Goal: Task Accomplishment & Management: Complete application form

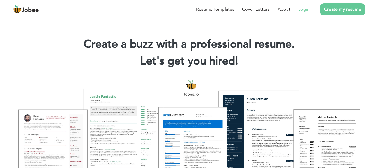
click at [307, 10] on link "Login" at bounding box center [303, 9] width 11 height 7
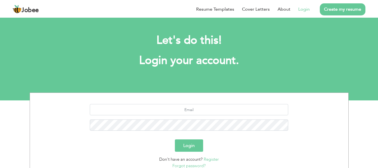
scroll to position [45, 0]
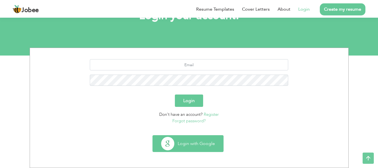
click at [166, 147] on button "Login with Google" at bounding box center [188, 143] width 71 height 16
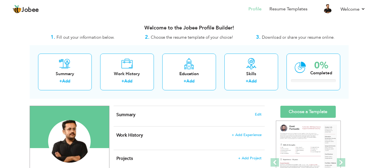
click at [150, 113] on h4 "Summary Edit" at bounding box center [188, 115] width 145 height 6
click at [258, 114] on span "Edit" at bounding box center [258, 114] width 7 height 4
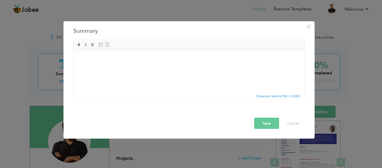
click at [161, 67] on html at bounding box center [188, 58] width 231 height 17
click at [159, 67] on html at bounding box center [188, 58] width 231 height 17
click at [154, 67] on html at bounding box center [188, 58] width 231 height 17
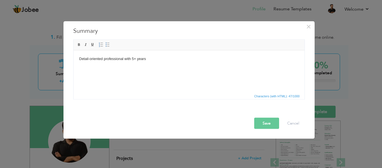
click at [176, 67] on html "Detail-oriented professional with 5+ years" at bounding box center [188, 58] width 231 height 17
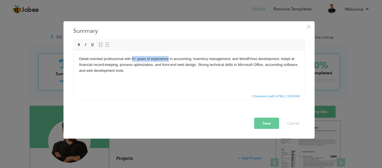
drag, startPoint x: 132, startPoint y: 58, endPoint x: 168, endPoint y: 56, distance: 36.2
click at [168, 56] on body "Detail-oriented professional with 5+ years of experience in accounting, invento…" at bounding box center [189, 64] width 220 height 17
drag, startPoint x: 76, startPoint y: 44, endPoint x: 80, endPoint y: 45, distance: 3.6
click at [77, 44] on link "Bold" at bounding box center [79, 44] width 6 height 6
click at [144, 69] on body "Detail-oriented professional with 5+ years of experience in accounting, invento…" at bounding box center [189, 64] width 220 height 17
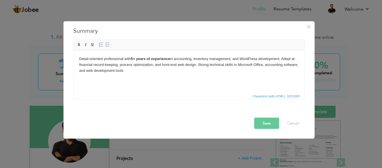
click at [262, 121] on button "Save" at bounding box center [266, 122] width 25 height 11
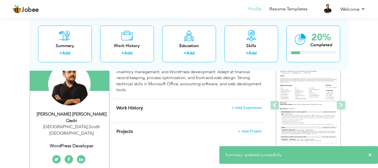
scroll to position [56, 0]
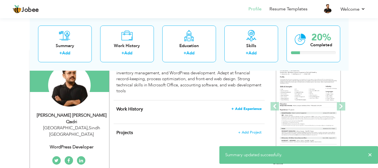
click at [243, 108] on span "+ Add Experience" at bounding box center [246, 109] width 30 height 4
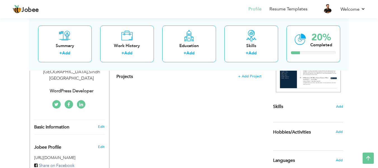
scroll to position [168, 0]
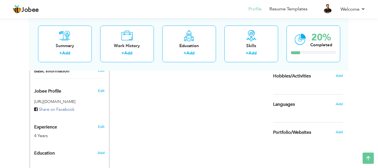
click at [106, 147] on div "Add" at bounding box center [102, 152] width 13 height 11
radio input "true"
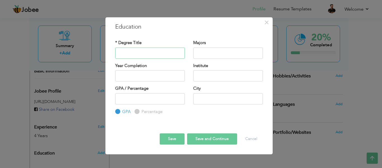
click at [149, 55] on input "text" at bounding box center [150, 52] width 70 height 11
paste input "• ACCP PRO"
drag, startPoint x: 127, startPoint y: 53, endPoint x: 113, endPoint y: 55, distance: 14.7
click at [113, 55] on div "* Degree Title • ACCP PRO" at bounding box center [150, 51] width 78 height 23
type input "ACCP PRO"
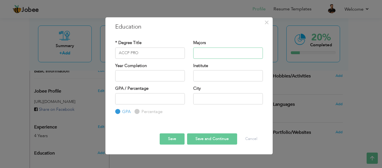
click at [242, 51] on input "text" at bounding box center [228, 52] width 70 height 11
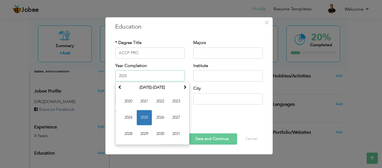
click at [147, 75] on input "2025" at bounding box center [150, 75] width 70 height 11
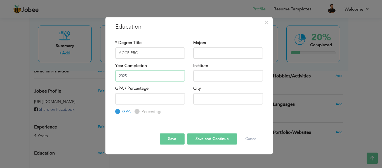
click at [147, 76] on input "2025" at bounding box center [150, 75] width 70 height 11
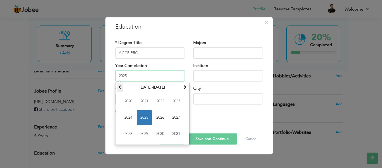
click at [121, 88] on span at bounding box center [120, 87] width 4 height 4
click at [146, 132] on span "2019" at bounding box center [144, 133] width 15 height 15
type input "2019"
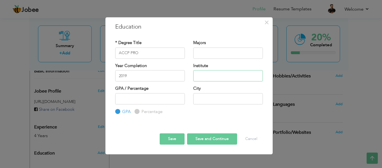
click at [215, 74] on input "text" at bounding box center [228, 75] width 70 height 11
paste input "– Aptech Metro Stargate"
drag, startPoint x: 213, startPoint y: 76, endPoint x: 245, endPoint y: 70, distance: 32.9
click at [245, 70] on input "– Aptech Metro Stargate" at bounding box center [228, 75] width 70 height 11
drag, startPoint x: 200, startPoint y: 75, endPoint x: 177, endPoint y: 76, distance: 23.5
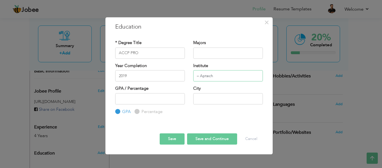
click at [177, 76] on div "Year Completion 2019 Institute – Aptech" at bounding box center [189, 74] width 156 height 23
click at [144, 104] on input "number" at bounding box center [150, 98] width 70 height 11
click at [216, 78] on input "Aptech" at bounding box center [228, 75] width 70 height 11
paste input "Metro Stargate"
type input "Aptech Metro Stargate"
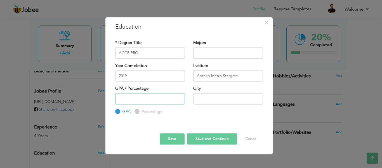
click at [137, 96] on input "number" at bounding box center [150, 98] width 70 height 11
click at [214, 98] on input "text" at bounding box center [228, 98] width 70 height 11
type input "Karachi"
click at [171, 138] on button "Save" at bounding box center [172, 138] width 25 height 11
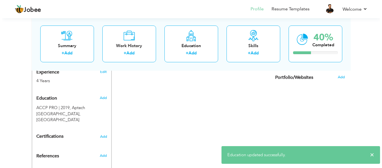
scroll to position [224, 0]
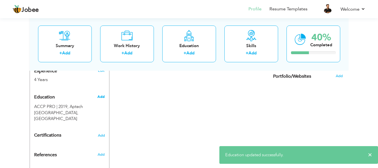
click at [102, 94] on span "Add" at bounding box center [100, 96] width 7 height 5
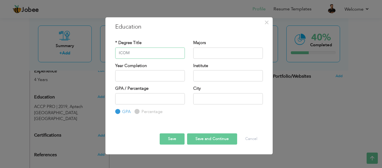
click at [120, 52] on input "ICOM" at bounding box center [150, 52] width 70 height 11
click at [212, 51] on input "text" at bounding box center [228, 52] width 70 height 11
click at [120, 53] on input "I COM" at bounding box center [150, 52] width 70 height 11
type input "ICOM"
click at [144, 73] on input "text" at bounding box center [150, 75] width 70 height 11
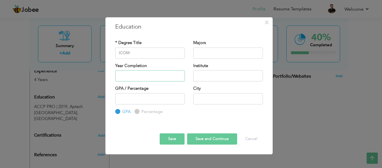
click at [139, 77] on input "text" at bounding box center [150, 75] width 70 height 11
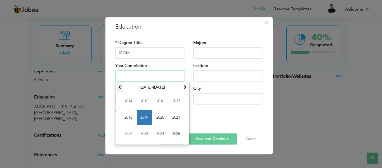
click at [122, 88] on th at bounding box center [120, 87] width 7 height 8
click at [143, 133] on span "2013" at bounding box center [144, 133] width 15 height 15
type input "2013"
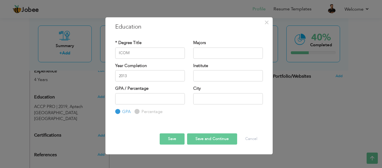
click at [217, 82] on div "Institute" at bounding box center [228, 74] width 78 height 23
click at [218, 75] on input "text" at bounding box center [228, 75] width 70 height 11
click at [207, 75] on input "text" at bounding box center [228, 75] width 70 height 11
paste input "Govt Degree Boys Razzakabad College"
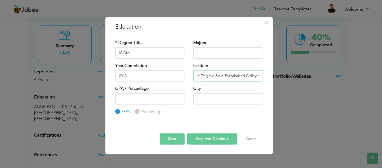
type input "Govt Degree Boys Razzakabad College"
click at [155, 96] on input "number" at bounding box center [150, 98] width 70 height 11
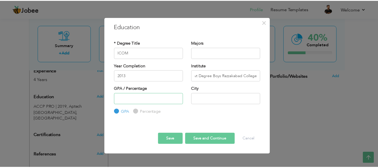
scroll to position [0, 0]
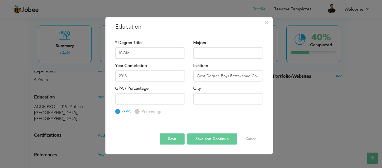
click at [172, 138] on button "Save" at bounding box center [172, 138] width 25 height 11
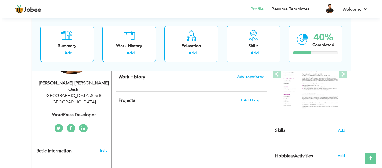
scroll to position [89, 0]
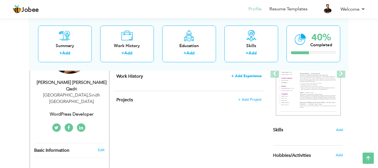
click at [253, 76] on span "+ Add Experience" at bounding box center [246, 76] width 30 height 4
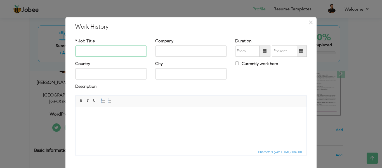
paste input "Store Incharge"
type input "Store Incharge"
click at [166, 45] on div "Company" at bounding box center [191, 47] width 72 height 18
click at [170, 52] on input "text" at bounding box center [191, 50] width 72 height 11
paste input "Home Furnishings Limited"
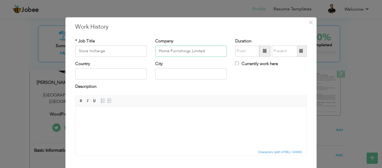
type input "Home Furnishings Limited"
click at [263, 51] on span at bounding box center [265, 51] width 4 height 4
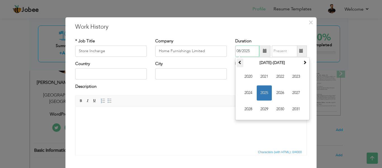
click at [239, 66] on th at bounding box center [240, 62] width 7 height 8
click at [242, 112] on span "2018" at bounding box center [248, 108] width 15 height 15
click at [242, 78] on span "Jan" at bounding box center [248, 76] width 15 height 15
type input "01/2018"
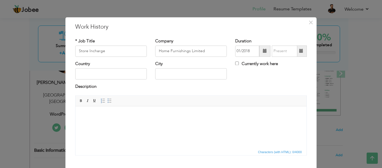
click at [302, 51] on span at bounding box center [301, 50] width 11 height 11
click at [300, 52] on span at bounding box center [301, 51] width 4 height 4
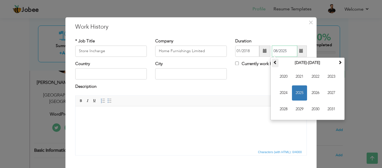
click at [274, 63] on span at bounding box center [275, 62] width 4 height 4
click at [298, 109] on span "2019" at bounding box center [299, 108] width 15 height 15
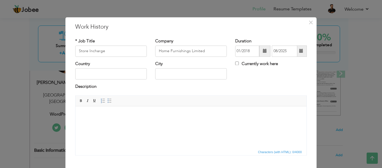
click at [196, 102] on span "Editor toolbars Basic Styles Bold Italic Underline Paragraph Insert/Remove Numb…" at bounding box center [191, 100] width 231 height 11
click at [299, 49] on span at bounding box center [301, 51] width 4 height 4
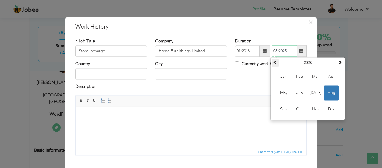
drag, startPoint x: 272, startPoint y: 62, endPoint x: 275, endPoint y: 62, distance: 2.8
click at [273, 62] on span at bounding box center [275, 62] width 4 height 4
click at [272, 62] on th at bounding box center [275, 62] width 7 height 8
click at [273, 62] on span at bounding box center [275, 62] width 4 height 4
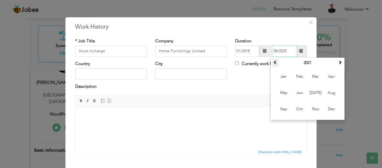
click at [273, 62] on span at bounding box center [275, 62] width 4 height 4
click at [315, 75] on span "Mar" at bounding box center [315, 76] width 15 height 15
type input "03/2019"
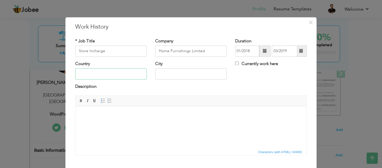
click at [109, 73] on input "text" at bounding box center [111, 73] width 72 height 11
click at [112, 76] on input "text" at bounding box center [111, 73] width 72 height 11
type input "Pakistan"
type input "Karachi"
drag, startPoint x: 182, startPoint y: 77, endPoint x: 193, endPoint y: 79, distance: 10.9
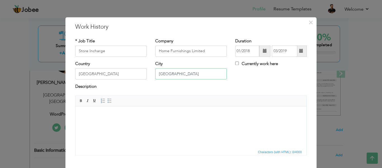
click at [182, 77] on input "Karachi" at bounding box center [191, 73] width 72 height 11
click at [255, 83] on div "Country Pakistan City Karachi Currently work here" at bounding box center [191, 72] width 240 height 23
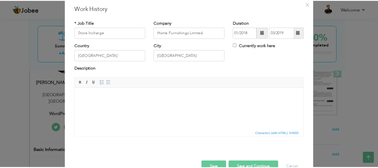
scroll to position [33, 0]
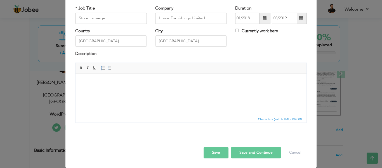
click at [167, 90] on html at bounding box center [191, 81] width 231 height 17
click at [137, 90] on html at bounding box center [191, 81] width 231 height 17
click at [113, 90] on html at bounding box center [191, 81] width 231 height 17
click at [127, 90] on html at bounding box center [191, 81] width 231 height 17
click at [239, 89] on html "Oversaw inventory management, stock audits, and replenishment to maintain optim…" at bounding box center [191, 81] width 231 height 17
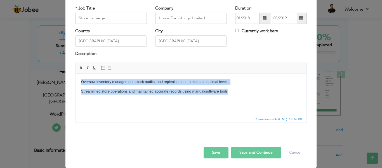
drag, startPoint x: 236, startPoint y: 93, endPoint x: 48, endPoint y: 80, distance: 188.8
click at [76, 80] on html "Oversaw inventory management, stock audits, and replenishment to maintain optim…" at bounding box center [191, 86] width 231 height 27
click at [100, 69] on link "Insert/Remove Numbered List" at bounding box center [103, 68] width 6 height 6
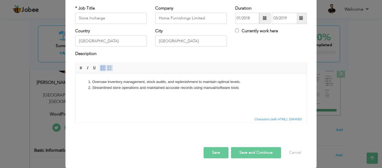
click at [108, 69] on span at bounding box center [109, 67] width 4 height 4
click at [214, 151] on button "Save" at bounding box center [216, 152] width 25 height 11
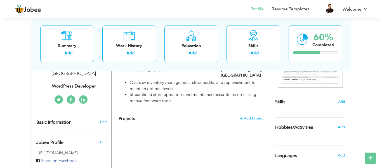
scroll to position [89, 0]
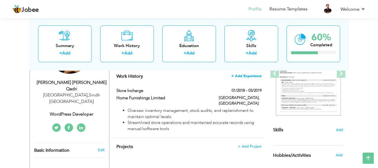
click at [250, 77] on span "+ Add Experience" at bounding box center [246, 76] width 30 height 4
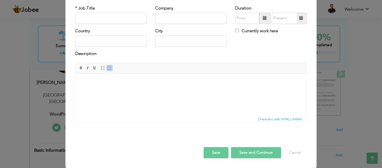
scroll to position [0, 0]
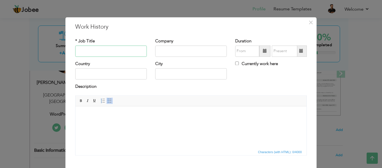
click at [121, 54] on input "text" at bounding box center [111, 50] width 72 height 11
paste input "WordPress Developer"
type input "WordPress Developer"
click at [181, 46] on input "text" at bounding box center [191, 50] width 72 height 11
drag, startPoint x: 178, startPoint y: 50, endPoint x: 190, endPoint y: 54, distance: 12.3
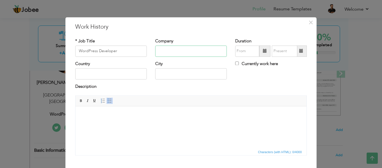
click at [178, 50] on input "text" at bounding box center [191, 50] width 72 height 11
paste input "Freelance"
type input "Freelance"
click at [263, 50] on span at bounding box center [265, 51] width 4 height 4
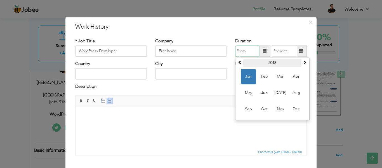
click at [270, 62] on th "2018" at bounding box center [272, 62] width 58 height 8
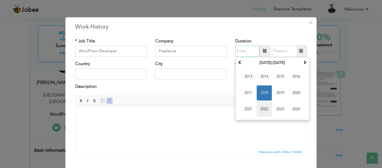
click at [257, 109] on span "2022" at bounding box center [264, 108] width 15 height 15
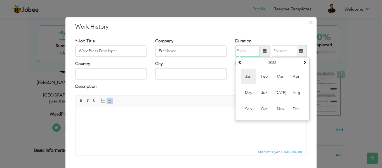
click at [245, 76] on span "Jan" at bounding box center [248, 76] width 15 height 15
type input "01/2022"
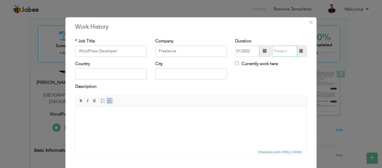
click at [287, 50] on input "text" at bounding box center [284, 50] width 25 height 11
click at [300, 50] on span at bounding box center [301, 51] width 4 height 4
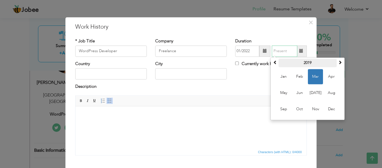
drag, startPoint x: 302, startPoint y: 62, endPoint x: 306, endPoint y: 64, distance: 4.3
click at [303, 61] on th "2019" at bounding box center [308, 62] width 58 height 8
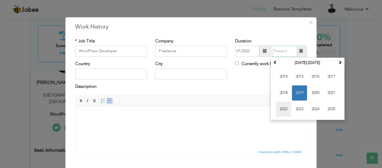
click at [282, 106] on span "2022" at bounding box center [283, 108] width 15 height 15
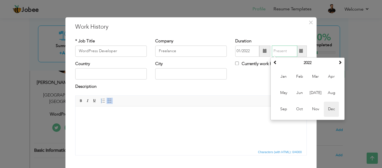
click at [330, 108] on span "Dec" at bounding box center [331, 108] width 15 height 15
type input "12/2022"
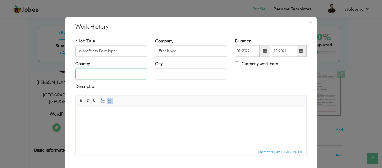
click at [96, 74] on input "text" at bounding box center [111, 73] width 72 height 11
click at [108, 72] on input "text" at bounding box center [111, 73] width 72 height 11
type input "Pakistan"
type input "Karachi"
drag, startPoint x: 201, startPoint y: 89, endPoint x: 210, endPoint y: 89, distance: 9.0
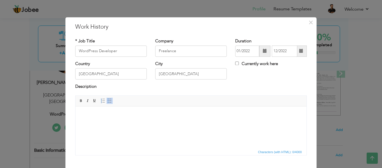
click at [202, 89] on div "Description" at bounding box center [191, 87] width 232 height 7
click at [140, 120] on html at bounding box center [191, 114] width 231 height 17
click at [136, 93] on div "Description" at bounding box center [191, 89] width 240 height 11
click at [138, 121] on html at bounding box center [191, 114] width 231 height 17
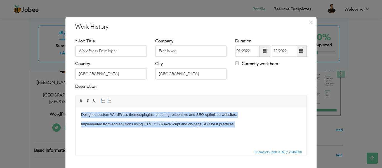
click at [112, 100] on span "Paragraph Insert/Remove Numbered List Insert/Remove Bulleted List" at bounding box center [107, 101] width 15 height 8
click at [108, 100] on span at bounding box center [109, 100] width 4 height 4
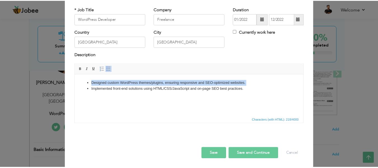
scroll to position [33, 0]
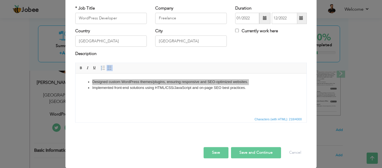
click at [214, 146] on div at bounding box center [191, 141] width 240 height 12
click at [215, 151] on button "Save" at bounding box center [216, 152] width 25 height 11
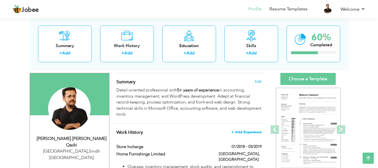
click at [252, 130] on span "+ Add Experience" at bounding box center [246, 132] width 30 height 4
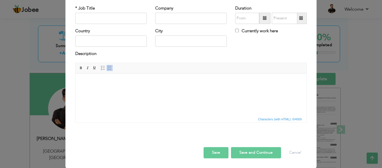
scroll to position [0, 0]
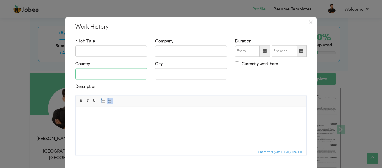
click at [116, 75] on input "text" at bounding box center [111, 73] width 72 height 11
click at [100, 53] on input "text" at bounding box center [111, 50] width 72 height 11
paste input "Account Officer"
type input "Account Officer"
click at [193, 54] on input "text" at bounding box center [191, 50] width 72 height 11
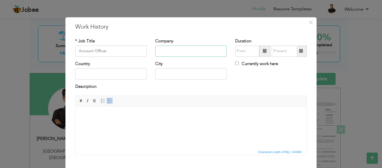
paste input "IF ZIPPERS PAKISTAN PVT LTD"
type input "IF ZIPPERS PAKISTAN PVT LTD"
click at [263, 52] on span at bounding box center [265, 51] width 4 height 4
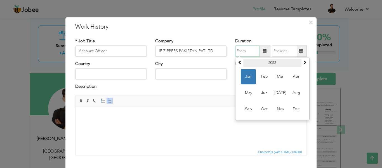
click at [264, 61] on th "2022" at bounding box center [272, 62] width 58 height 8
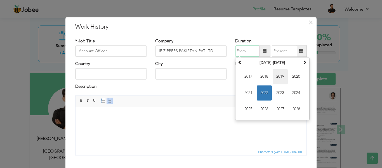
click at [274, 75] on span "2019" at bounding box center [280, 76] width 15 height 15
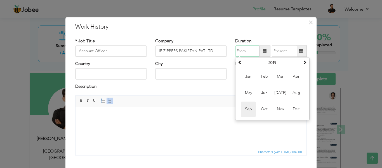
click at [243, 107] on span "Sep" at bounding box center [248, 108] width 15 height 15
type input "09/2019"
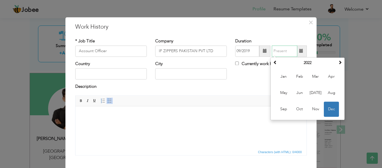
click at [288, 54] on input "text" at bounding box center [284, 50] width 25 height 11
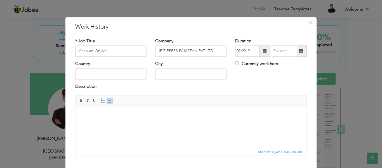
click at [300, 52] on span at bounding box center [301, 51] width 4 height 4
click at [248, 65] on label "Currently work here" at bounding box center [256, 64] width 43 height 6
click at [239, 65] on input "Currently work here" at bounding box center [237, 63] width 4 height 4
checkbox input "true"
click at [103, 71] on input "text" at bounding box center [111, 73] width 72 height 11
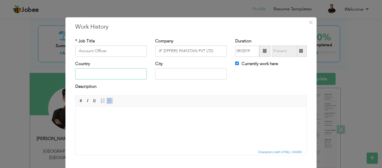
click at [102, 73] on input "text" at bounding box center [111, 73] width 72 height 11
type input "Pakistan"
type input "Karachi"
click at [127, 123] on html at bounding box center [191, 114] width 231 height 17
click at [182, 123] on html at bounding box center [191, 114] width 231 height 17
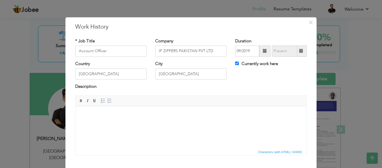
click at [145, 123] on html at bounding box center [191, 114] width 231 height 17
paste body
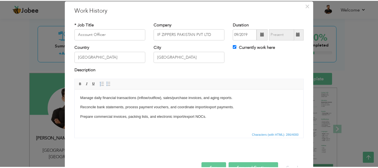
scroll to position [33, 0]
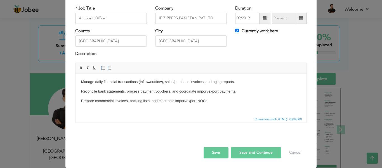
click at [211, 151] on button "Save" at bounding box center [216, 152] width 25 height 11
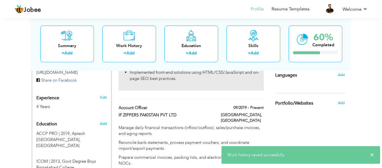
scroll to position [201, 0]
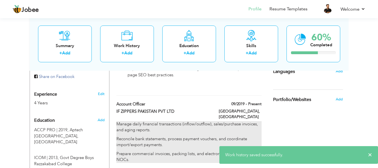
click at [172, 136] on p "Reconcile bank statements, process payment vouchers, and coordinate import/expo…" at bounding box center [188, 142] width 145 height 12
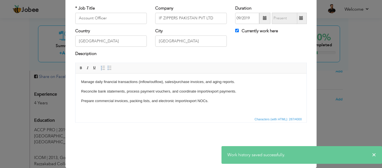
scroll to position [0, 0]
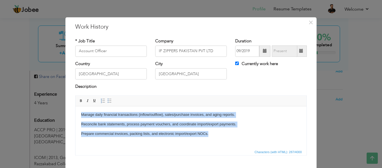
drag, startPoint x: 216, startPoint y: 136, endPoint x: 79, endPoint y: 114, distance: 138.4
click at [79, 114] on html "Manage daily financial transactions (inflow/outflow), sales/purchase invoices, …" at bounding box center [191, 124] width 231 height 36
click at [109, 101] on span at bounding box center [109, 100] width 4 height 4
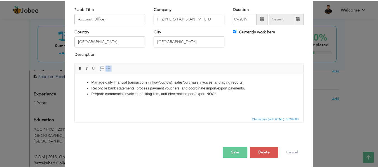
scroll to position [33, 0]
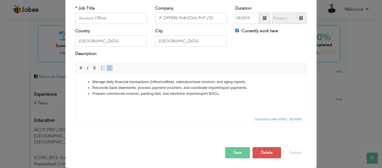
click at [242, 156] on button "Save" at bounding box center [237, 152] width 25 height 11
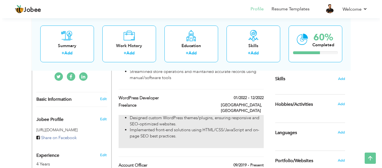
scroll to position [145, 0]
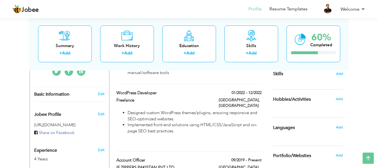
click at [336, 74] on div "Skills Add" at bounding box center [308, 19] width 70 height 116
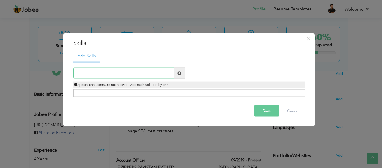
paste input "Microsoft Office"
type input "Microsoft Office"
click at [177, 70] on span at bounding box center [179, 72] width 11 height 11
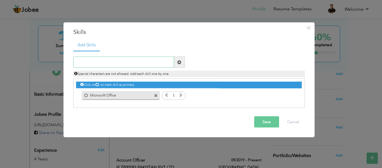
click at [106, 64] on input "text" at bounding box center [123, 62] width 101 height 11
paste input "dobe Photoshop"
click at [76, 61] on input "dobe Photoshop" at bounding box center [123, 62] width 101 height 11
type input "Adobe Photoshop"
click at [177, 60] on span at bounding box center [179, 62] width 11 height 11
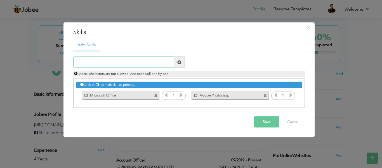
click at [120, 59] on input "text" at bounding box center [123, 62] width 101 height 11
paste input "Adobe illustrator"
type input "Adobe illustrator"
click at [179, 62] on span at bounding box center [179, 62] width 4 height 4
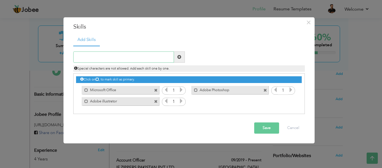
click at [113, 56] on input "text" at bounding box center [123, 56] width 101 height 11
paste input "Adobe XD"
type input "Adobe XD"
click at [179, 56] on span at bounding box center [179, 57] width 4 height 4
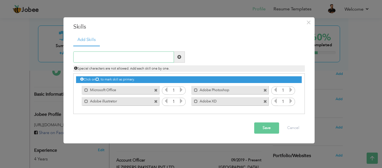
click at [119, 57] on input "text" at bounding box center [123, 56] width 101 height 11
paste input "HTML"
type input "HTML"
click at [179, 56] on span at bounding box center [179, 57] width 4 height 4
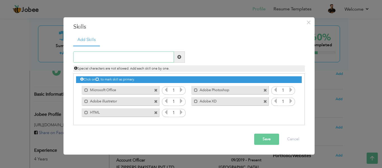
click at [118, 53] on input "text" at bounding box center [123, 56] width 101 height 11
paste input "CSS"
type input "CSS"
click at [181, 58] on span at bounding box center [179, 57] width 4 height 4
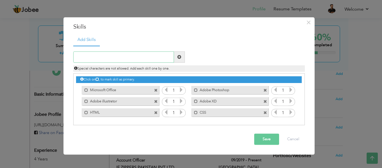
click at [125, 57] on input "text" at bounding box center [123, 56] width 101 height 11
paste input "JAVASCRIPT"
type input "Javascript"
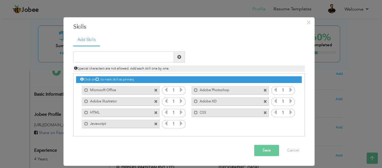
click at [110, 50] on div "Duplicate entry" at bounding box center [189, 90] width 232 height 91
click at [111, 58] on input "text" at bounding box center [123, 56] width 101 height 11
paste input "Microsoft Asp.net"
drag, startPoint x: 87, startPoint y: 57, endPoint x: 67, endPoint y: 57, distance: 19.9
click at [67, 57] on div "× Skills Add Skills Microsoft Asp.net Duplicate entry Microsoft Office" at bounding box center [189, 91] width 251 height 149
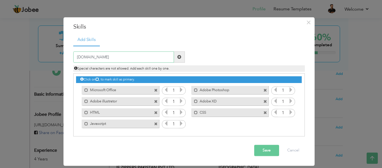
drag, startPoint x: 83, startPoint y: 57, endPoint x: 78, endPoint y: 57, distance: 5.0
click at [78, 57] on input "Asp.net" at bounding box center [123, 56] width 101 height 11
type input "ASP .NET"
click at [103, 58] on input "text" at bounding box center [123, 56] width 101 height 11
type input "c"
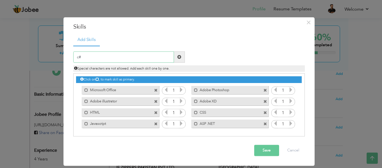
type input "c"
type input "C#"
click at [180, 58] on span at bounding box center [179, 57] width 4 height 4
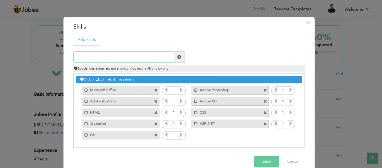
click at [128, 58] on input "text" at bounding box center [123, 56] width 101 height 11
paste input "WordPress"
type input "WordPress"
click at [177, 56] on span at bounding box center [179, 57] width 4 height 4
click at [180, 90] on icon at bounding box center [181, 89] width 5 height 5
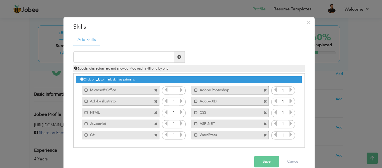
click at [180, 90] on icon at bounding box center [181, 89] width 5 height 5
click at [181, 99] on icon at bounding box center [181, 101] width 5 height 5
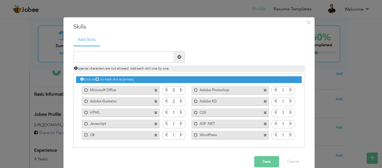
click at [181, 99] on icon at bounding box center [181, 101] width 5 height 5
click at [181, 100] on icon at bounding box center [181, 101] width 5 height 5
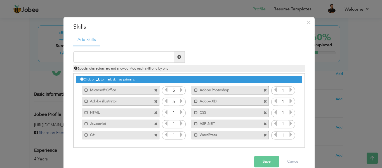
click at [171, 102] on input "1" at bounding box center [174, 102] width 10 height 8
type input "5"
click at [170, 113] on input "1" at bounding box center [174, 113] width 10 height 8
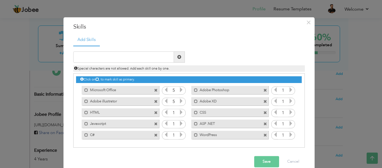
click at [170, 125] on input "1" at bounding box center [174, 124] width 10 height 8
click at [182, 110] on icon at bounding box center [181, 112] width 5 height 5
click at [180, 113] on icon at bounding box center [181, 112] width 5 height 5
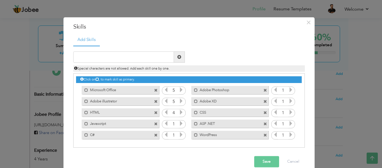
click at [180, 113] on icon at bounding box center [181, 112] width 5 height 5
click at [179, 113] on icon at bounding box center [181, 112] width 5 height 5
click at [179, 123] on icon at bounding box center [181, 123] width 5 height 5
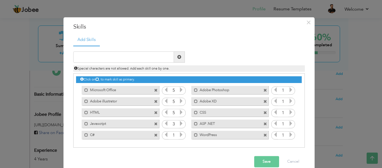
click at [179, 123] on icon at bounding box center [181, 123] width 5 height 5
click at [179, 137] on icon at bounding box center [181, 134] width 5 height 5
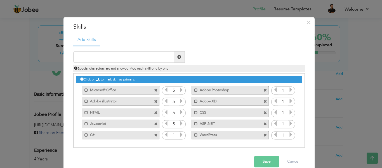
click at [179, 137] on icon at bounding box center [181, 134] width 5 height 5
click at [291, 89] on icon at bounding box center [291, 89] width 5 height 5
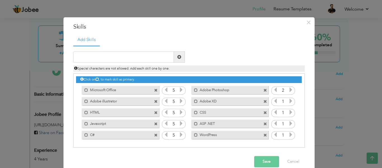
click at [290, 89] on icon at bounding box center [291, 89] width 5 height 5
click at [289, 90] on icon at bounding box center [291, 89] width 5 height 5
click at [289, 91] on icon at bounding box center [291, 89] width 5 height 5
click at [289, 101] on icon at bounding box center [291, 101] width 5 height 5
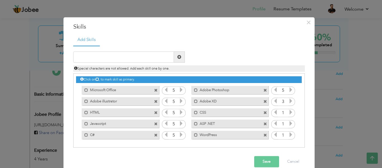
click at [289, 101] on icon at bounding box center [291, 101] width 5 height 5
drag, startPoint x: 288, startPoint y: 101, endPoint x: 289, endPoint y: 107, distance: 6.3
click at [289, 102] on icon at bounding box center [291, 101] width 5 height 5
click at [289, 114] on icon at bounding box center [291, 112] width 5 height 5
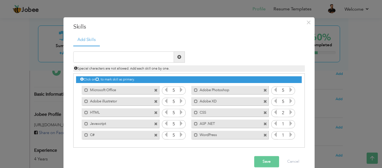
click at [289, 114] on icon at bounding box center [291, 112] width 5 height 5
click at [289, 124] on icon at bounding box center [291, 123] width 5 height 5
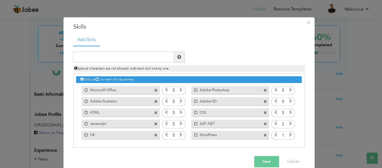
click at [289, 124] on icon at bounding box center [291, 123] width 5 height 5
click at [290, 132] on icon at bounding box center [291, 134] width 5 height 5
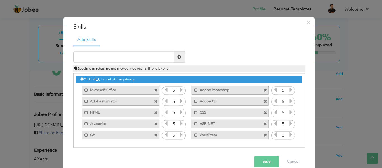
click at [290, 132] on icon at bounding box center [291, 134] width 5 height 5
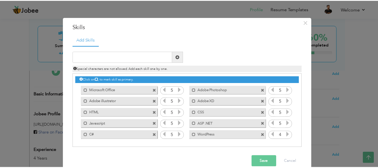
scroll to position [9, 0]
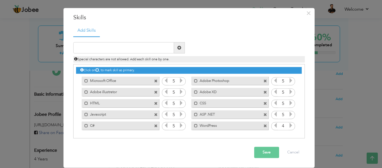
click at [289, 129] on span at bounding box center [291, 126] width 5 height 7
click at [267, 154] on button "Save" at bounding box center [266, 152] width 25 height 11
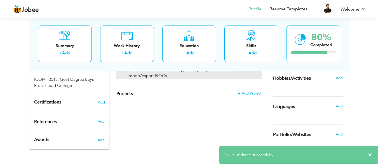
scroll to position [279, 0]
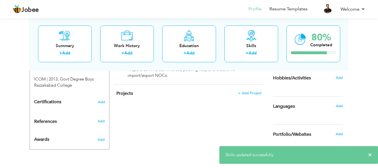
click at [340, 102] on div "Add" at bounding box center [340, 105] width 13 height 11
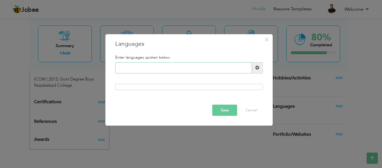
paste input "Urdu"
type input "Urdu"
click at [255, 65] on span at bounding box center [257, 67] width 11 height 11
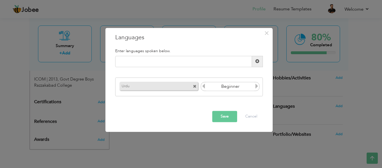
click at [256, 86] on icon at bounding box center [256, 86] width 5 height 5
click at [227, 114] on button "Save" at bounding box center [224, 116] width 25 height 11
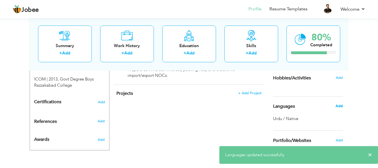
click at [342, 104] on span "Add" at bounding box center [339, 105] width 7 height 5
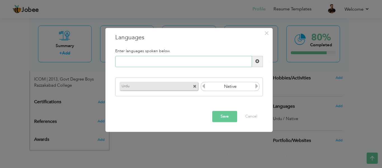
paste input "English"
type input "English"
click at [256, 58] on span at bounding box center [257, 61] width 11 height 11
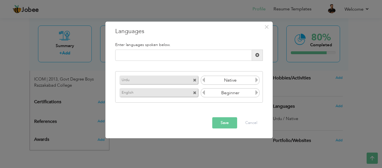
click at [257, 94] on icon at bounding box center [256, 92] width 5 height 5
click at [203, 95] on icon at bounding box center [203, 92] width 5 height 5
click at [216, 126] on button "Save" at bounding box center [224, 122] width 25 height 11
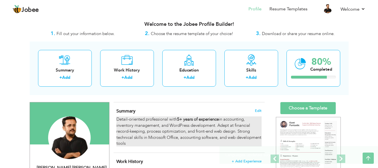
scroll to position [0, 0]
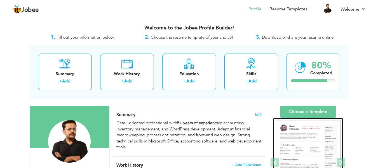
click at [308, 138] on img at bounding box center [308, 162] width 65 height 84
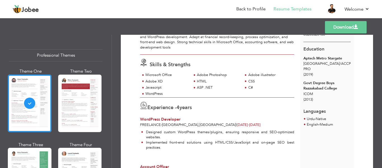
scroll to position [56, 0]
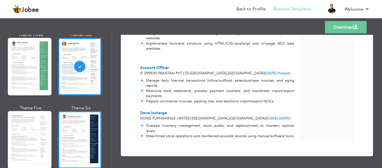
scroll to position [140, 0]
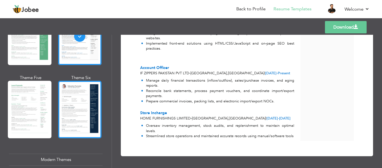
click at [81, 118] on div at bounding box center [80, 109] width 44 height 57
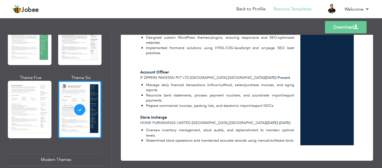
scroll to position [159, 0]
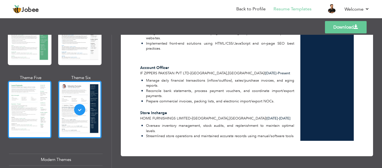
click at [39, 113] on div at bounding box center [30, 109] width 44 height 57
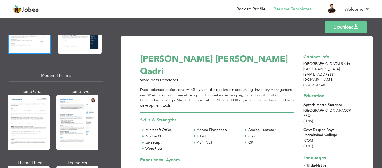
scroll to position [280, 0]
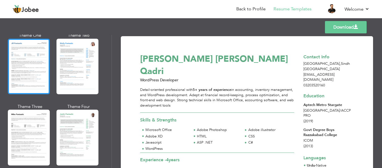
click at [27, 79] on div at bounding box center [29, 66] width 42 height 55
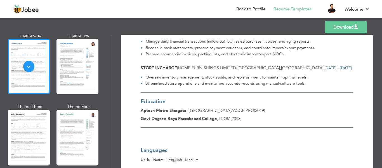
scroll to position [224, 0]
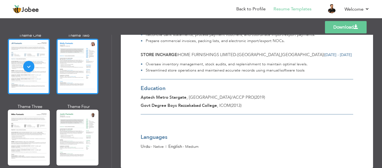
click at [86, 74] on div at bounding box center [78, 66] width 42 height 55
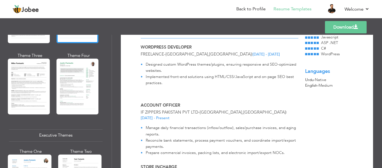
scroll to position [336, 0]
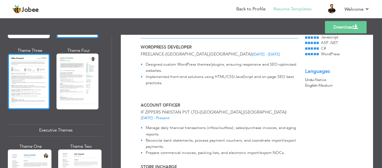
click at [34, 85] on div at bounding box center [29, 80] width 42 height 55
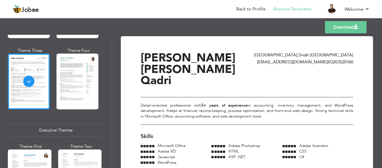
scroll to position [0, 0]
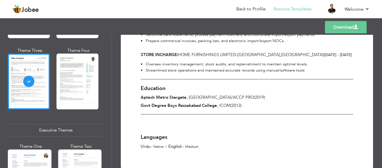
click at [86, 93] on div at bounding box center [78, 80] width 42 height 55
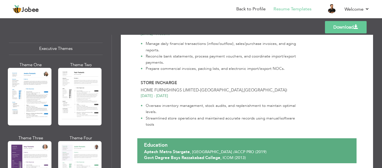
scroll to position [420, 0]
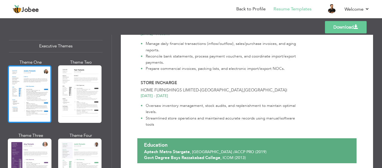
click at [31, 99] on div at bounding box center [30, 93] width 44 height 57
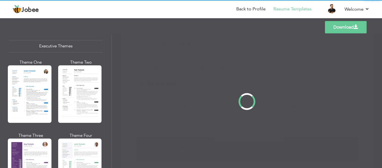
scroll to position [190, 0]
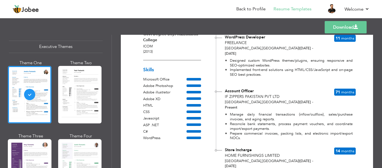
click at [52, 100] on div "Theme One Theme Two Theme Three Theme Four" at bounding box center [56, 169] width 94 height 219
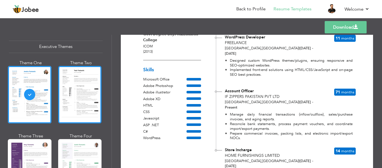
click at [69, 100] on div at bounding box center [80, 94] width 44 height 57
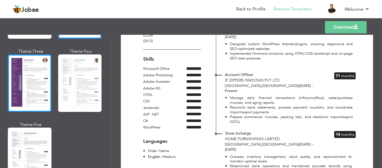
click at [25, 100] on div at bounding box center [30, 82] width 44 height 57
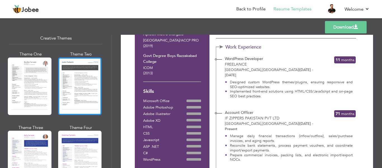
click at [85, 102] on div at bounding box center [80, 85] width 44 height 57
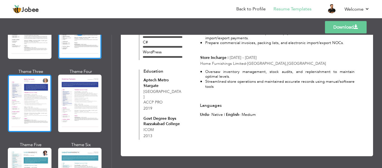
click at [25, 105] on div at bounding box center [30, 102] width 44 height 57
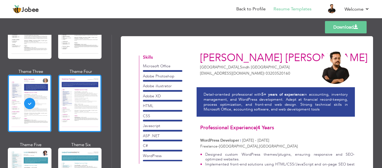
click at [86, 112] on div at bounding box center [80, 102] width 44 height 57
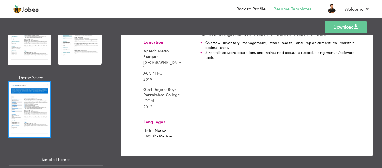
click at [24, 98] on div at bounding box center [30, 109] width 44 height 57
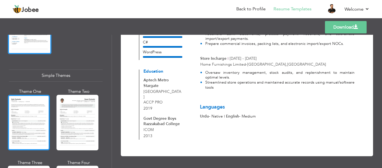
click at [17, 110] on div at bounding box center [29, 122] width 42 height 55
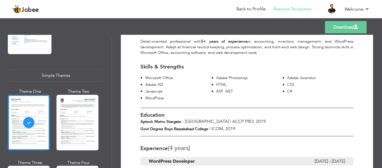
click at [345, 27] on link "Download" at bounding box center [346, 27] width 42 height 12
click at [349, 29] on link "Download" at bounding box center [346, 27] width 42 height 12
